Goal: Information Seeking & Learning: Check status

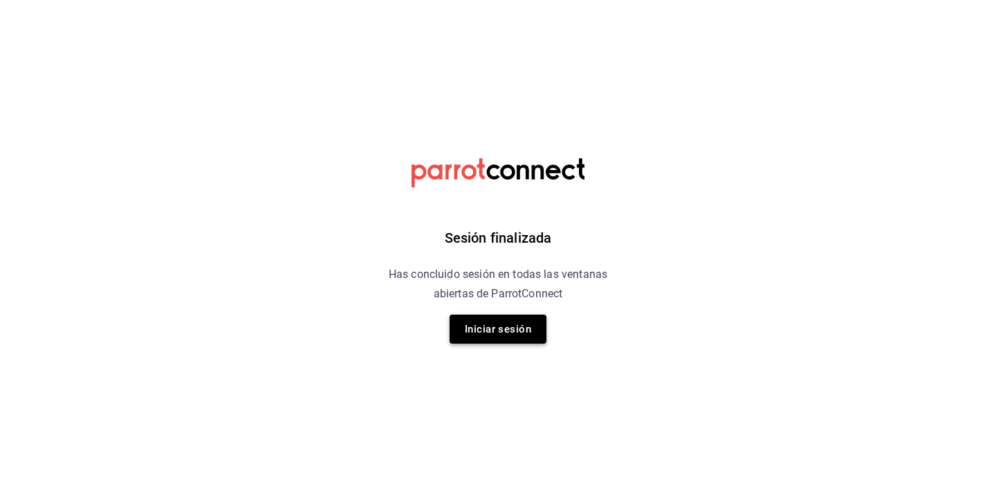
click at [477, 326] on button "Iniciar sesión" at bounding box center [498, 329] width 97 height 29
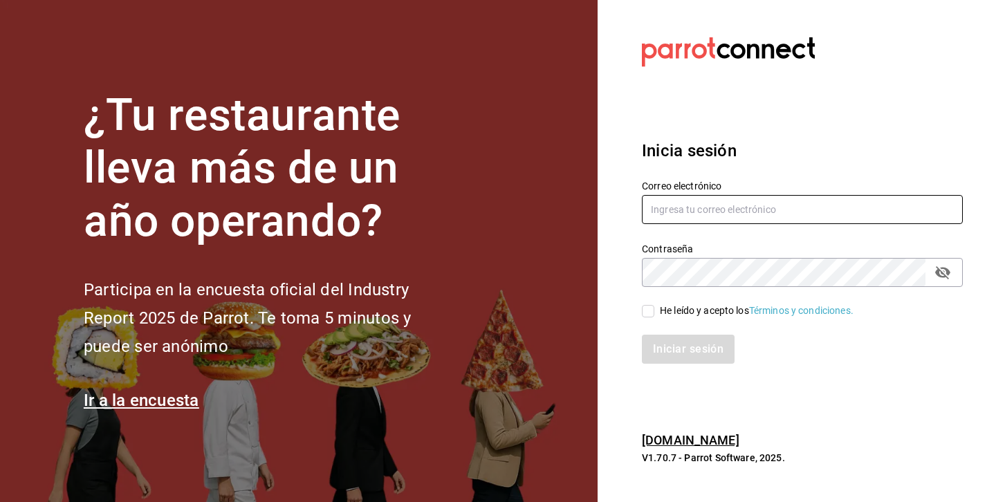
type input "[EMAIL_ADDRESS][DOMAIN_NAME]"
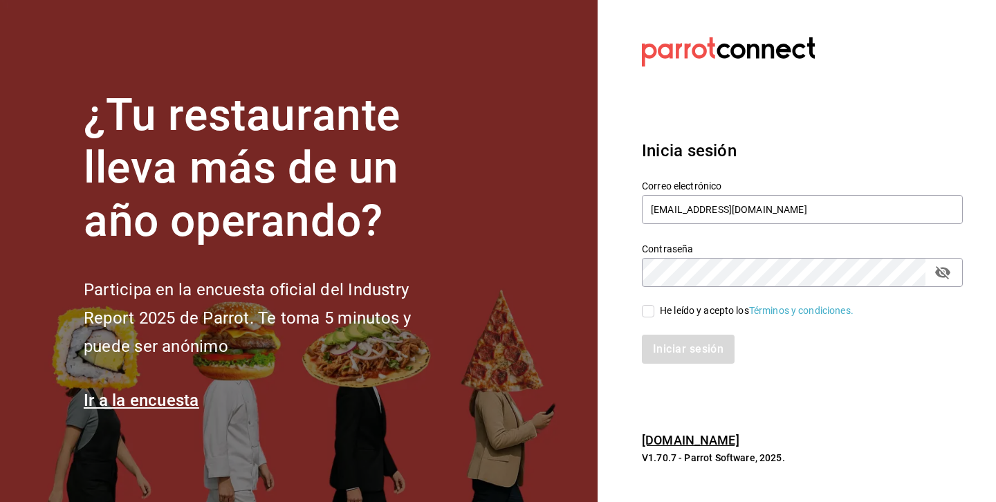
click at [632, 306] on div "He leído y acepto los Términos y condiciones." at bounding box center [794, 303] width 338 height 32
click at [649, 306] on input "He leído y acepto los Términos y condiciones." at bounding box center [648, 311] width 12 height 12
checkbox input "true"
click at [662, 342] on button "Iniciar sesión" at bounding box center [689, 349] width 94 height 29
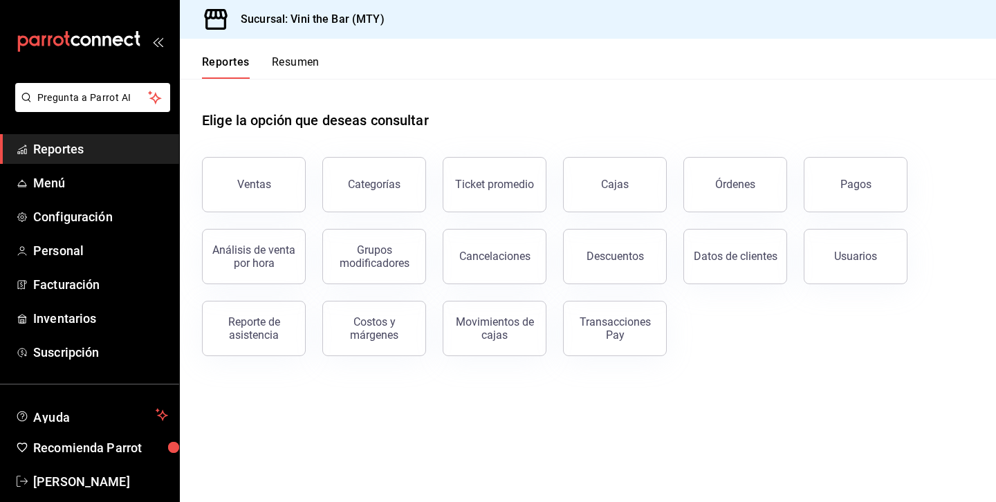
click at [279, 203] on button "Ventas" at bounding box center [254, 184] width 104 height 55
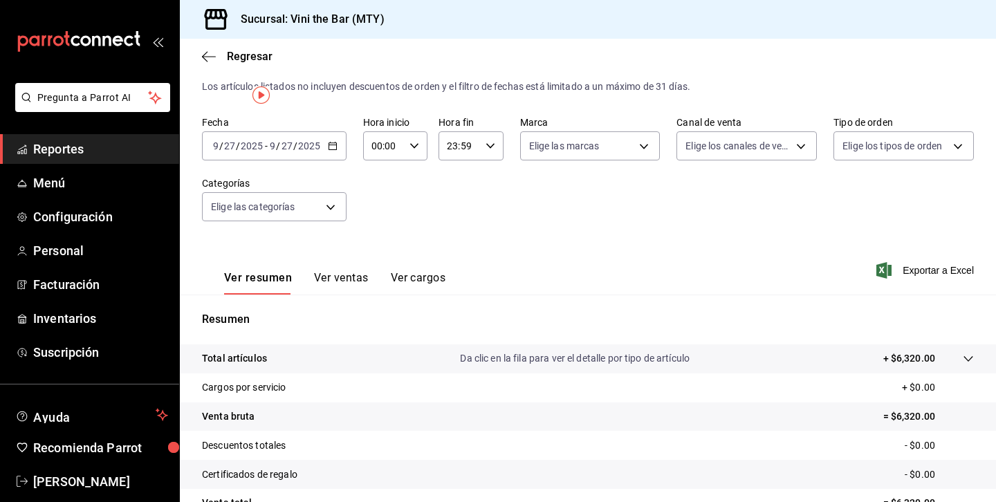
scroll to position [29, 0]
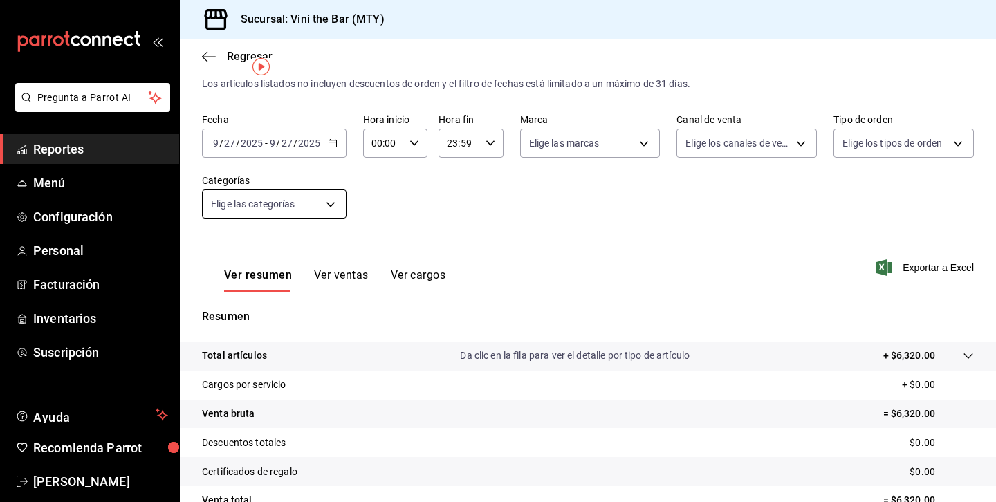
click at [317, 194] on body "Pregunta a Parrot AI Reportes Menú Configuración Personal Facturación Inventari…" at bounding box center [498, 251] width 996 height 502
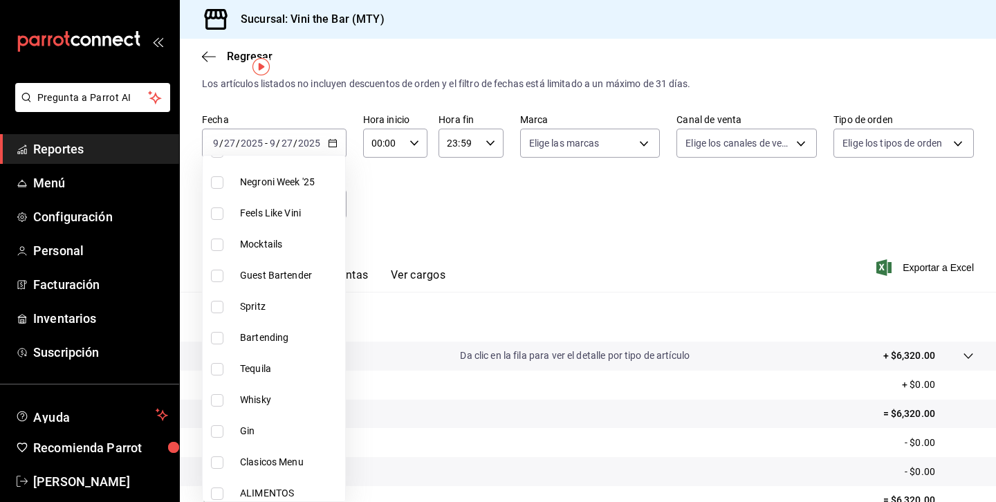
scroll to position [0, 0]
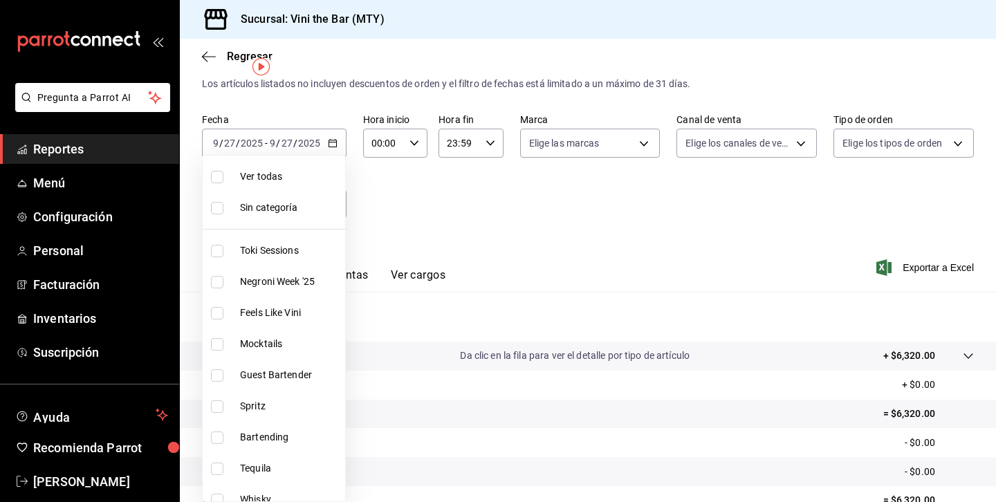
click at [279, 241] on li "Toki Sessions" at bounding box center [274, 250] width 142 height 31
type input "53e9eeec-2973-4031-ade9-1f375cab5877"
checkbox input "true"
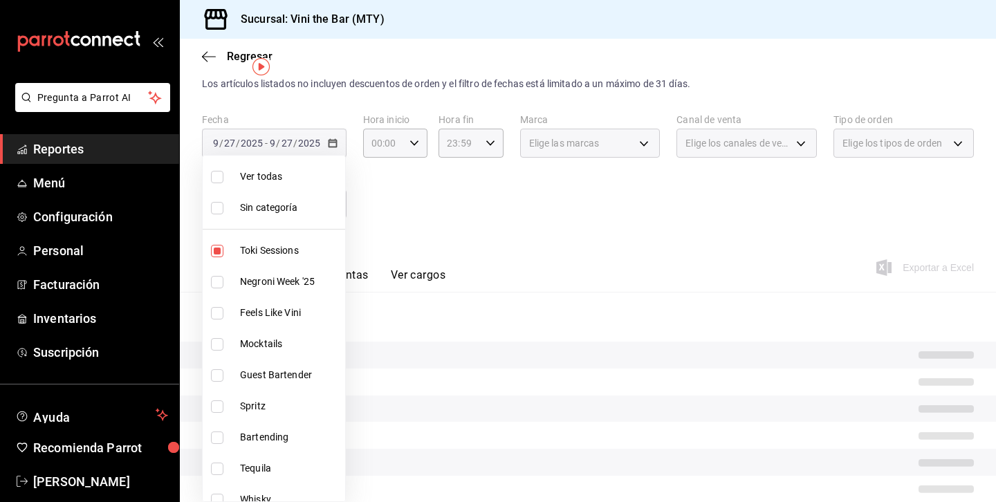
click at [562, 246] on div at bounding box center [498, 251] width 996 height 502
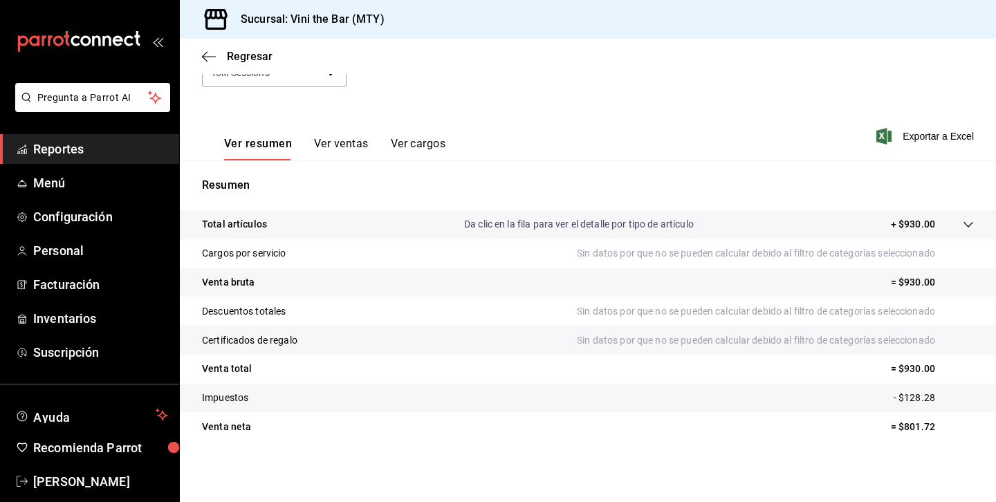
click at [343, 145] on button "Ver ventas" at bounding box center [341, 149] width 55 height 24
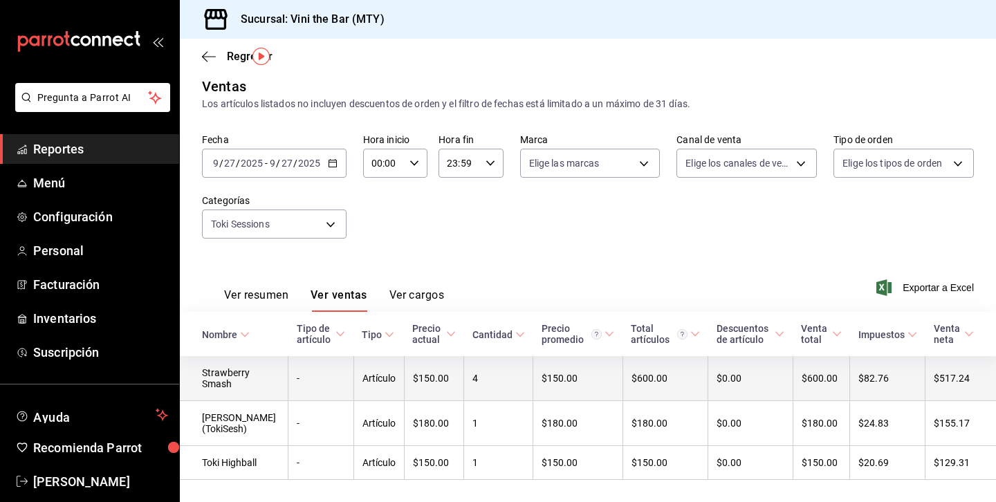
scroll to position [39, 0]
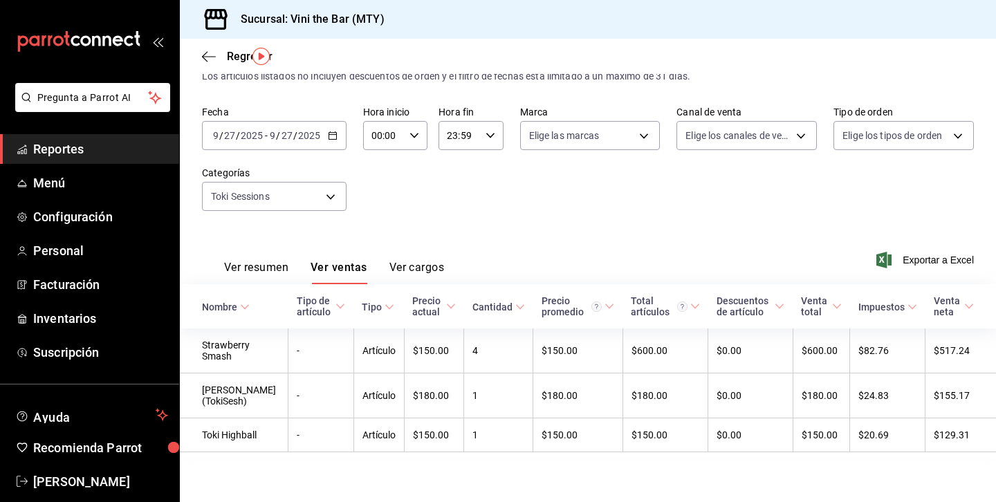
click at [282, 122] on div "[DATE] [DATE] - [DATE] [DATE]" at bounding box center [274, 135] width 145 height 29
